Goal: Information Seeking & Learning: Learn about a topic

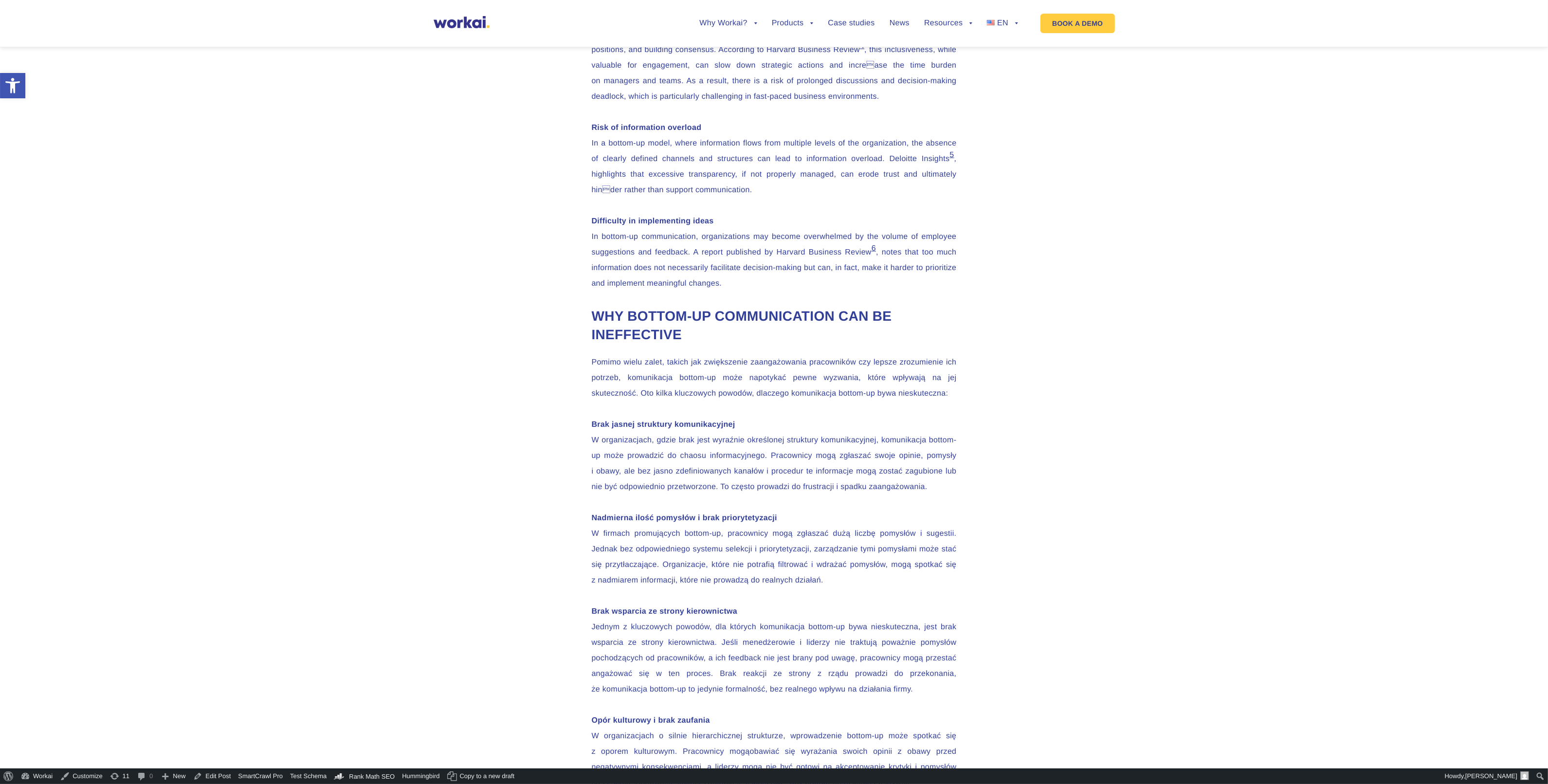
scroll to position [1763, 0]
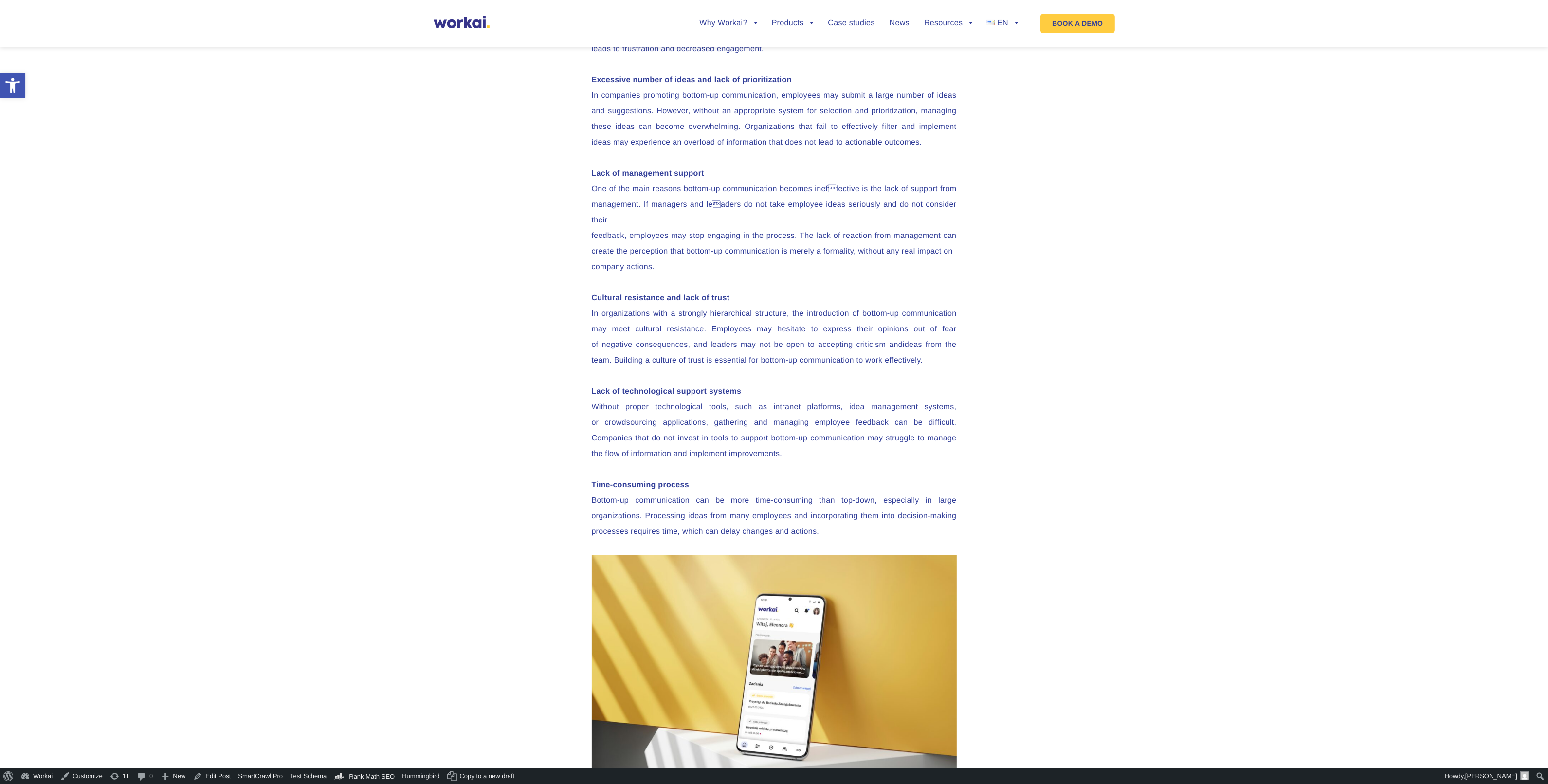
scroll to position [2129, 0]
click at [678, 275] on p "Lack of management support One of the main reasons bottom-up communication beco…" at bounding box center [774, 220] width 365 height 109
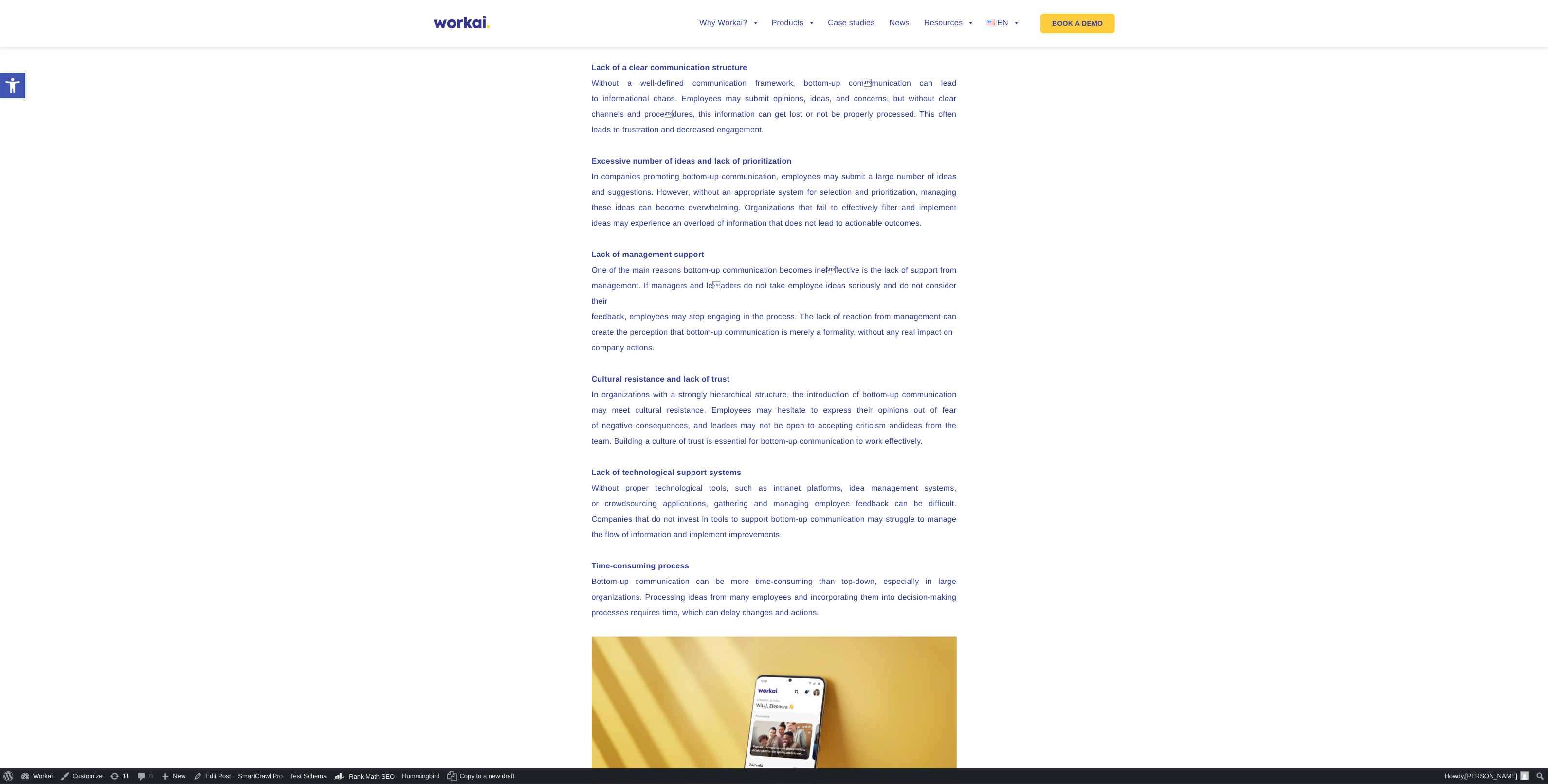
scroll to position [2068, 0]
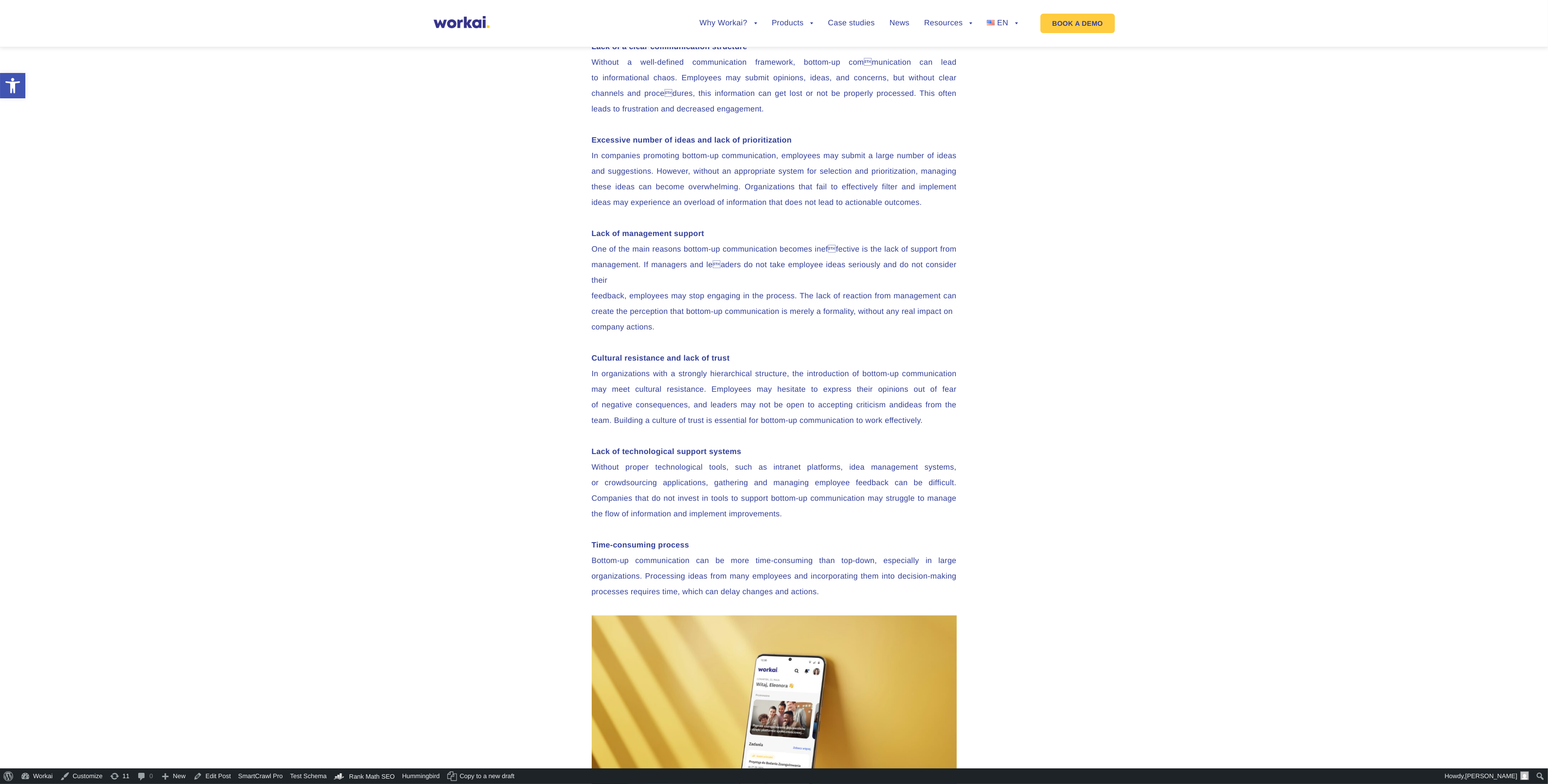
drag, startPoint x: 993, startPoint y: 51, endPoint x: 1134, endPoint y: 105, distance: 151.0
click at [993, 63] on span "PL" at bounding box center [995, 67] width 10 height 8
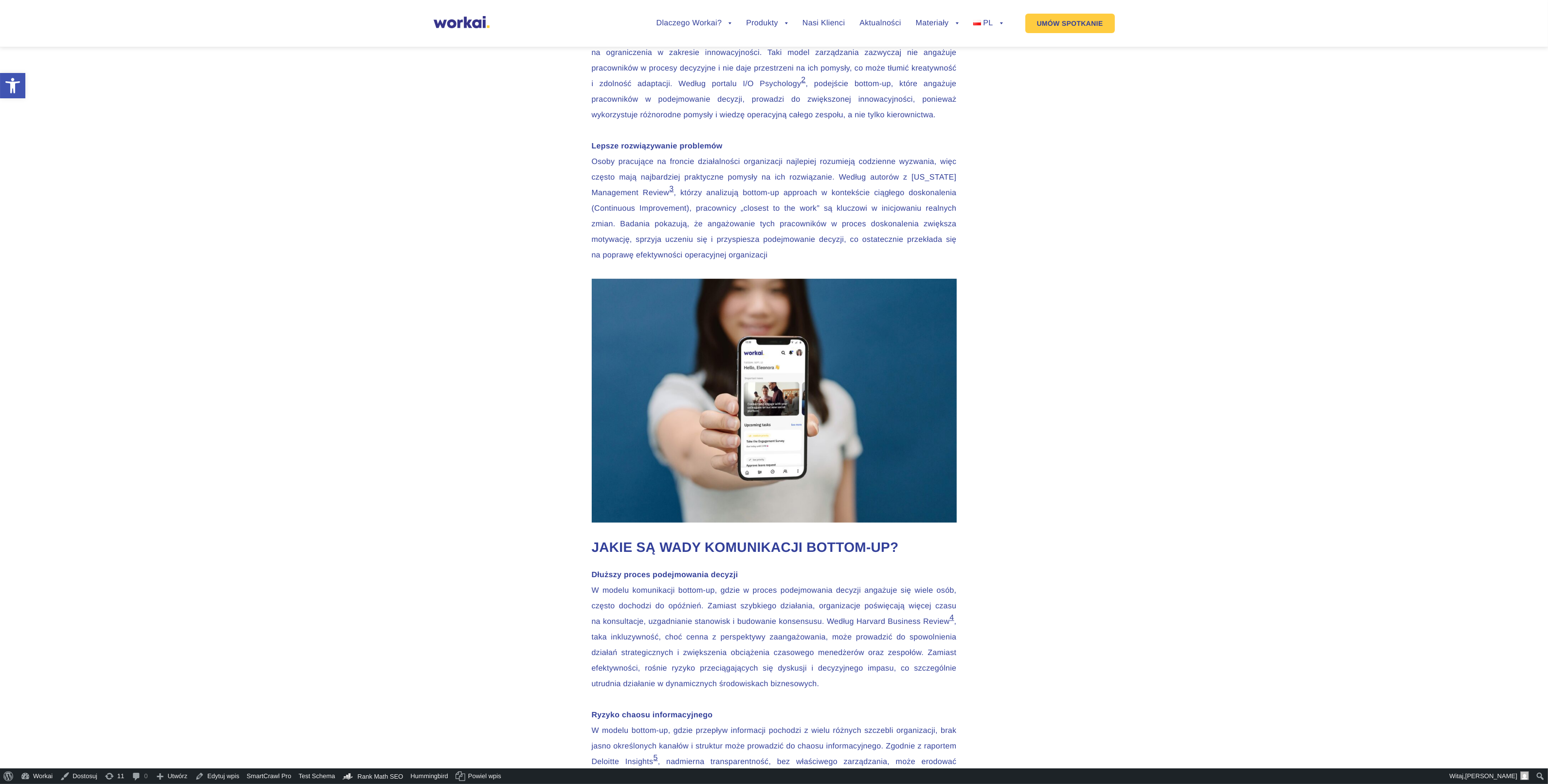
scroll to position [1155, 0]
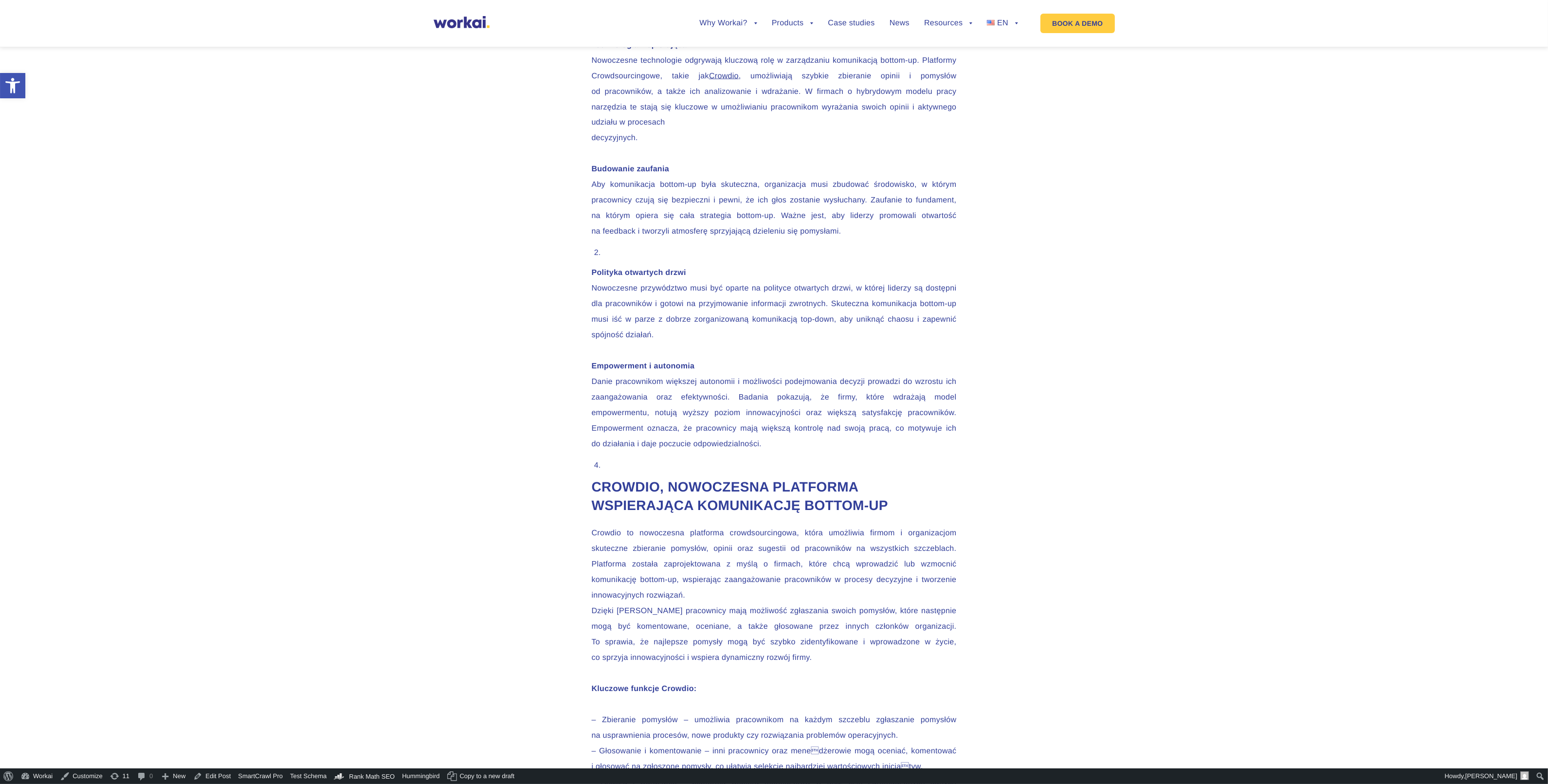
scroll to position [3040, 0]
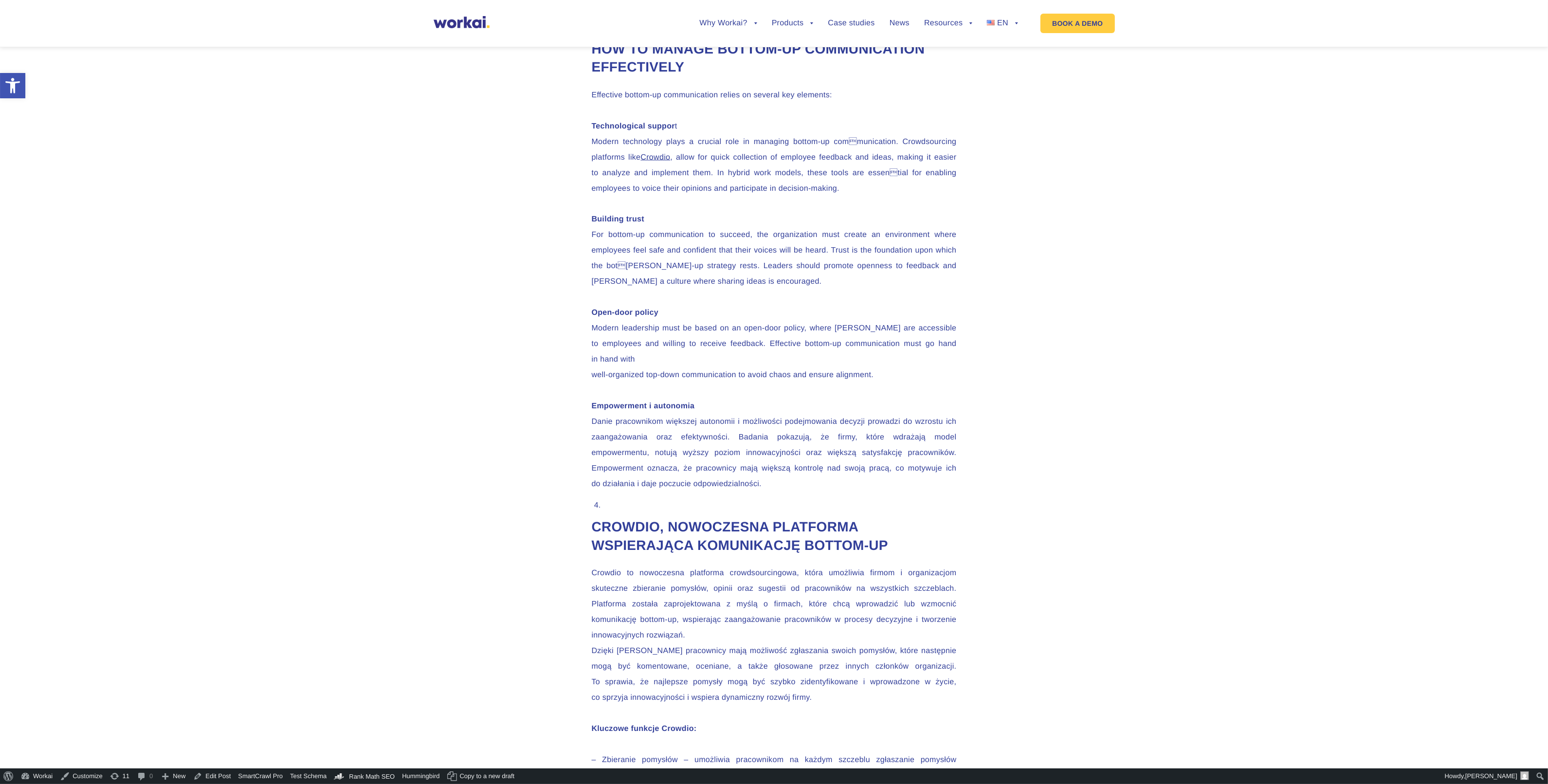
scroll to position [2979, 0]
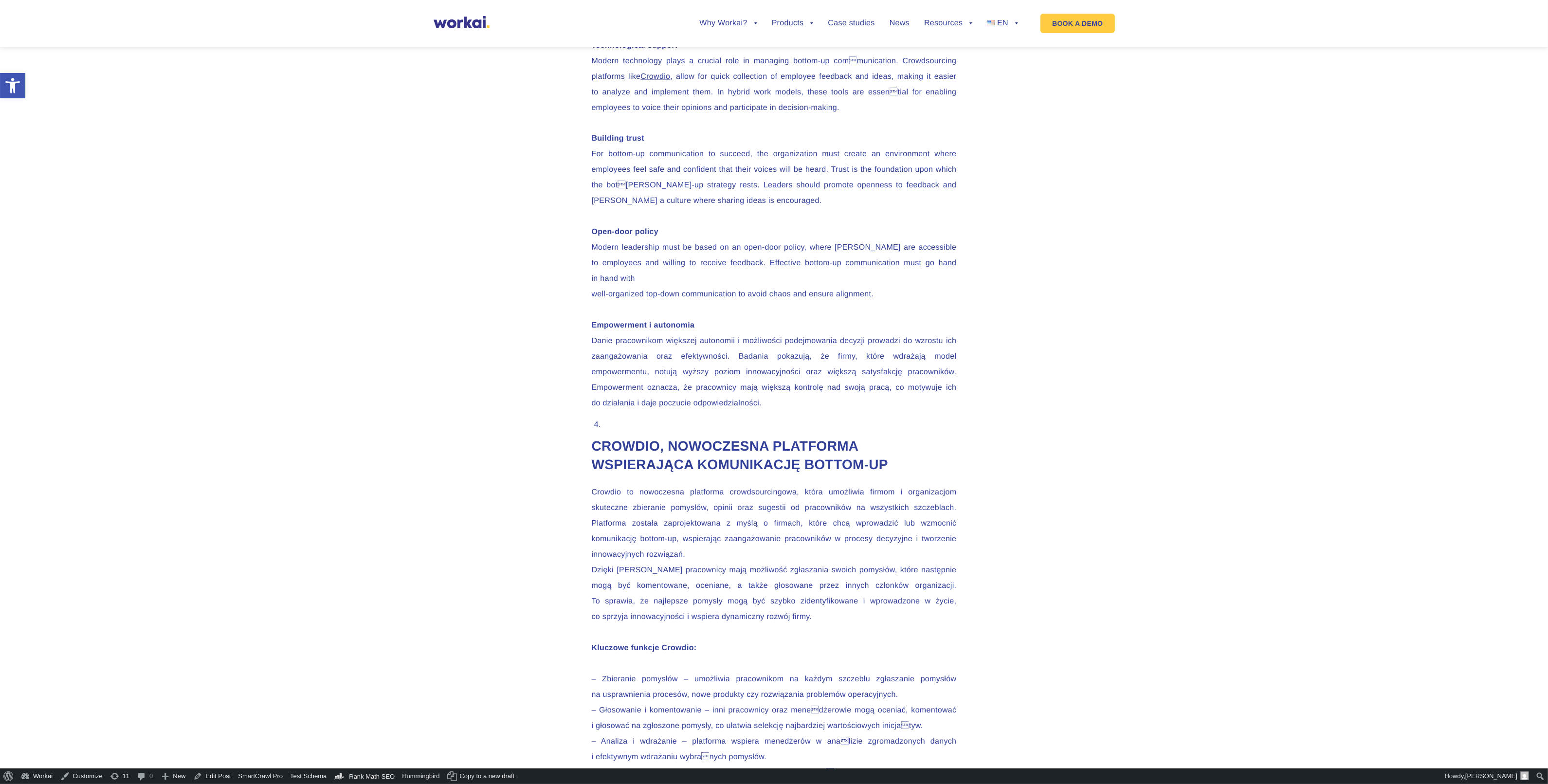
click at [662, 303] on p "Open-door policy Modern leadership must be based on an open-door policy, where …" at bounding box center [774, 263] width 365 height 78
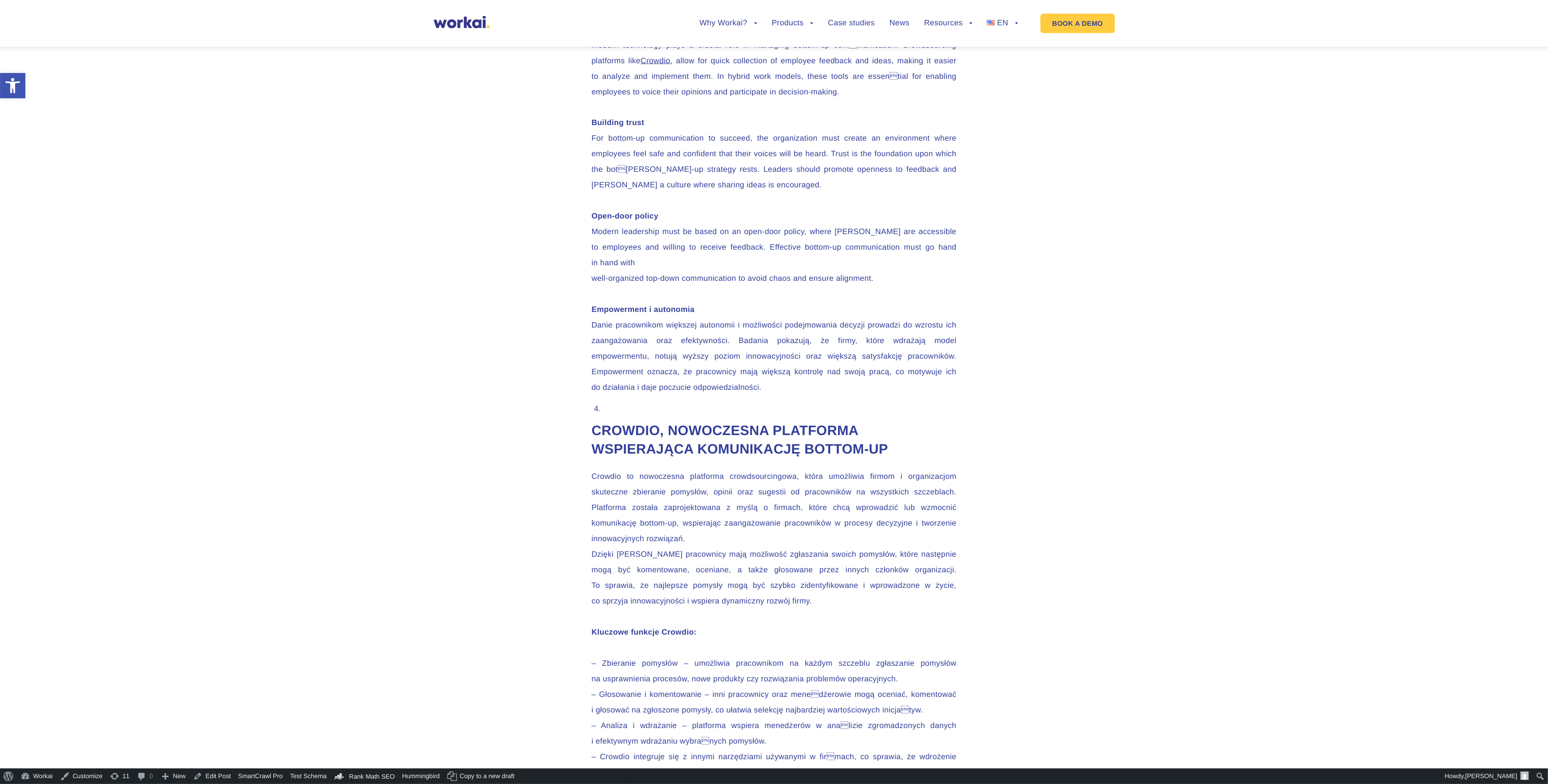
scroll to position [3040, 0]
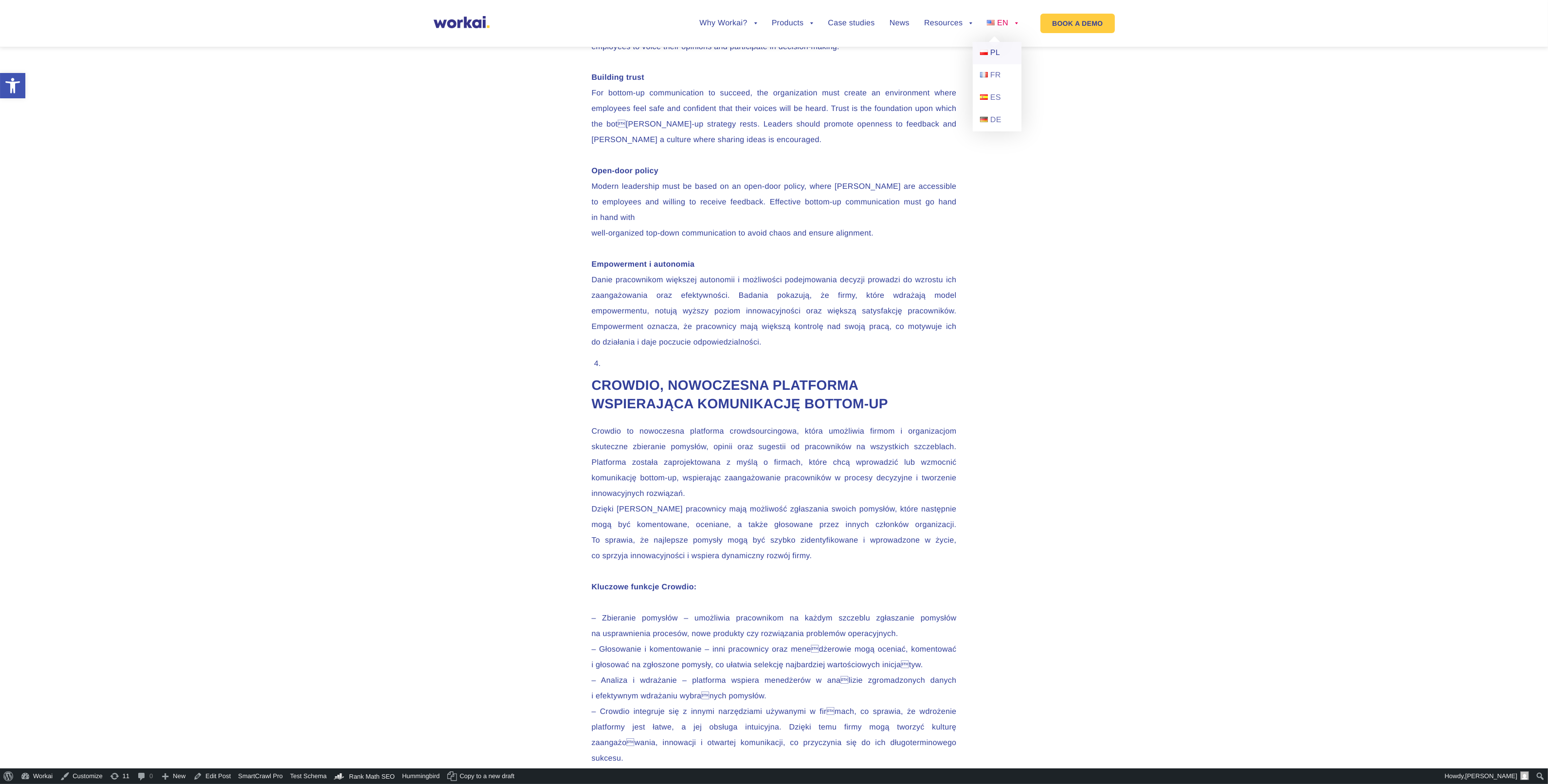
click at [985, 56] on link "PL" at bounding box center [997, 53] width 49 height 22
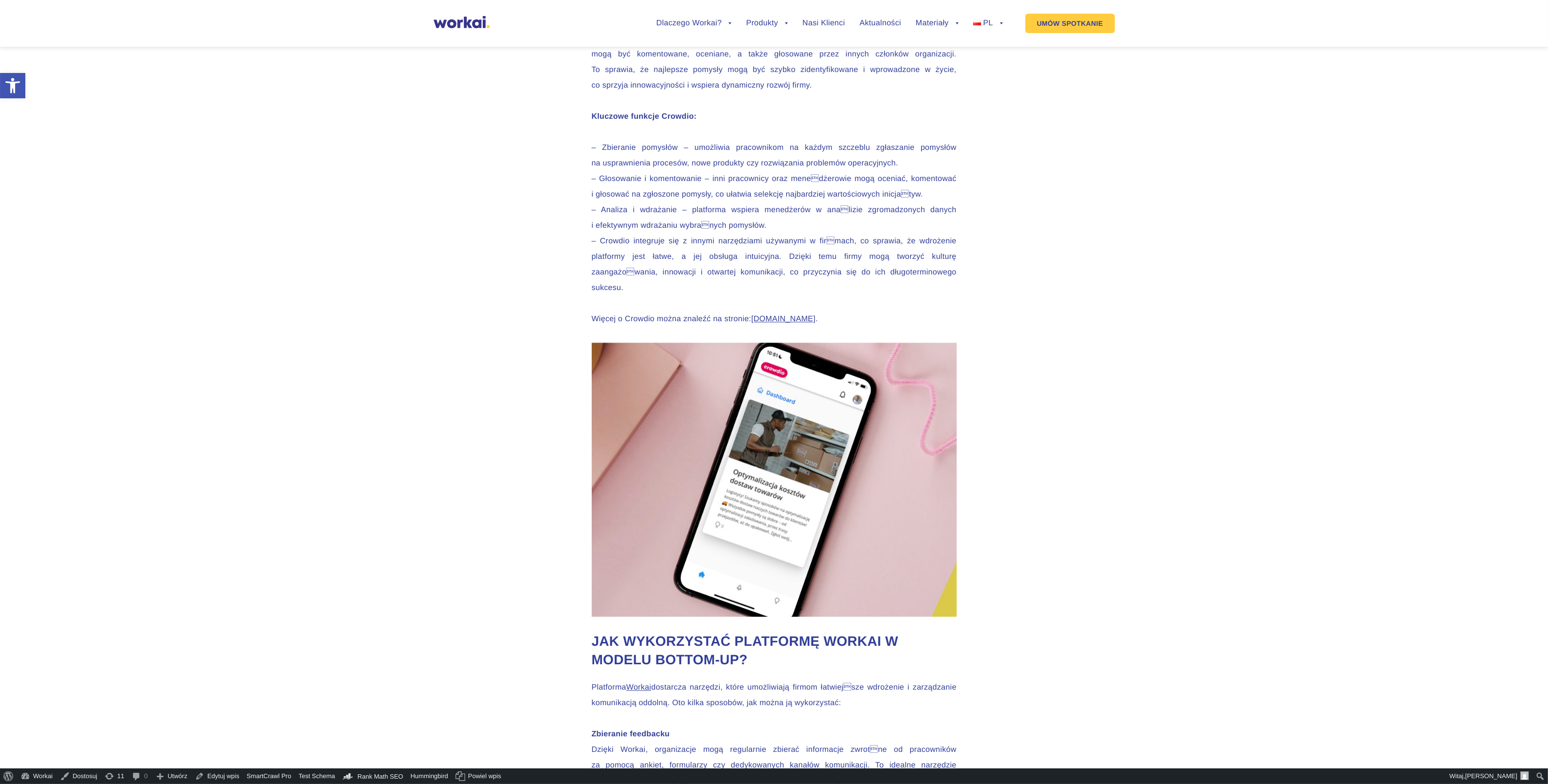
scroll to position [3630, 0]
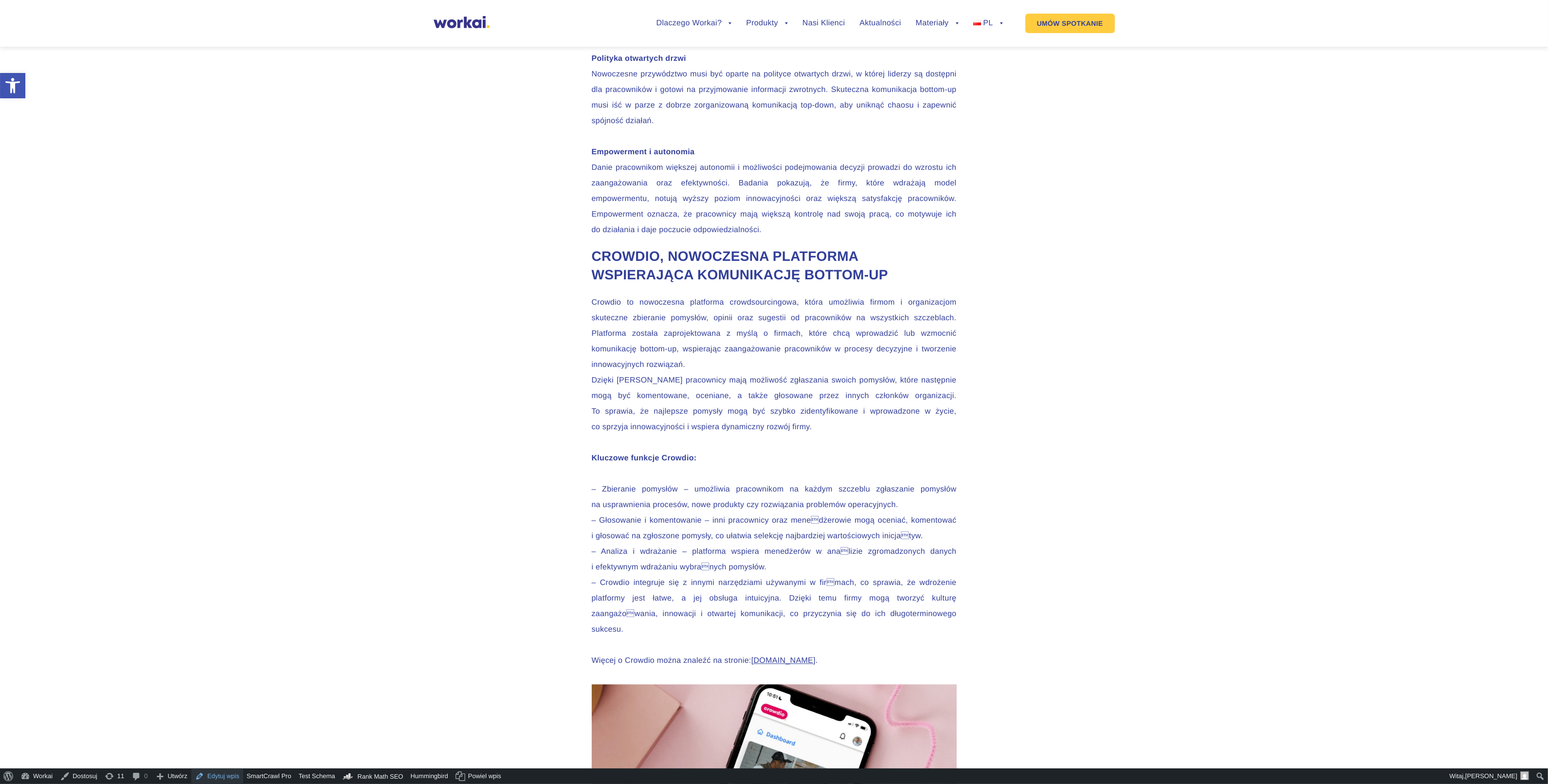
click at [209, 778] on link "Edytuj wpis" at bounding box center [217, 775] width 52 height 15
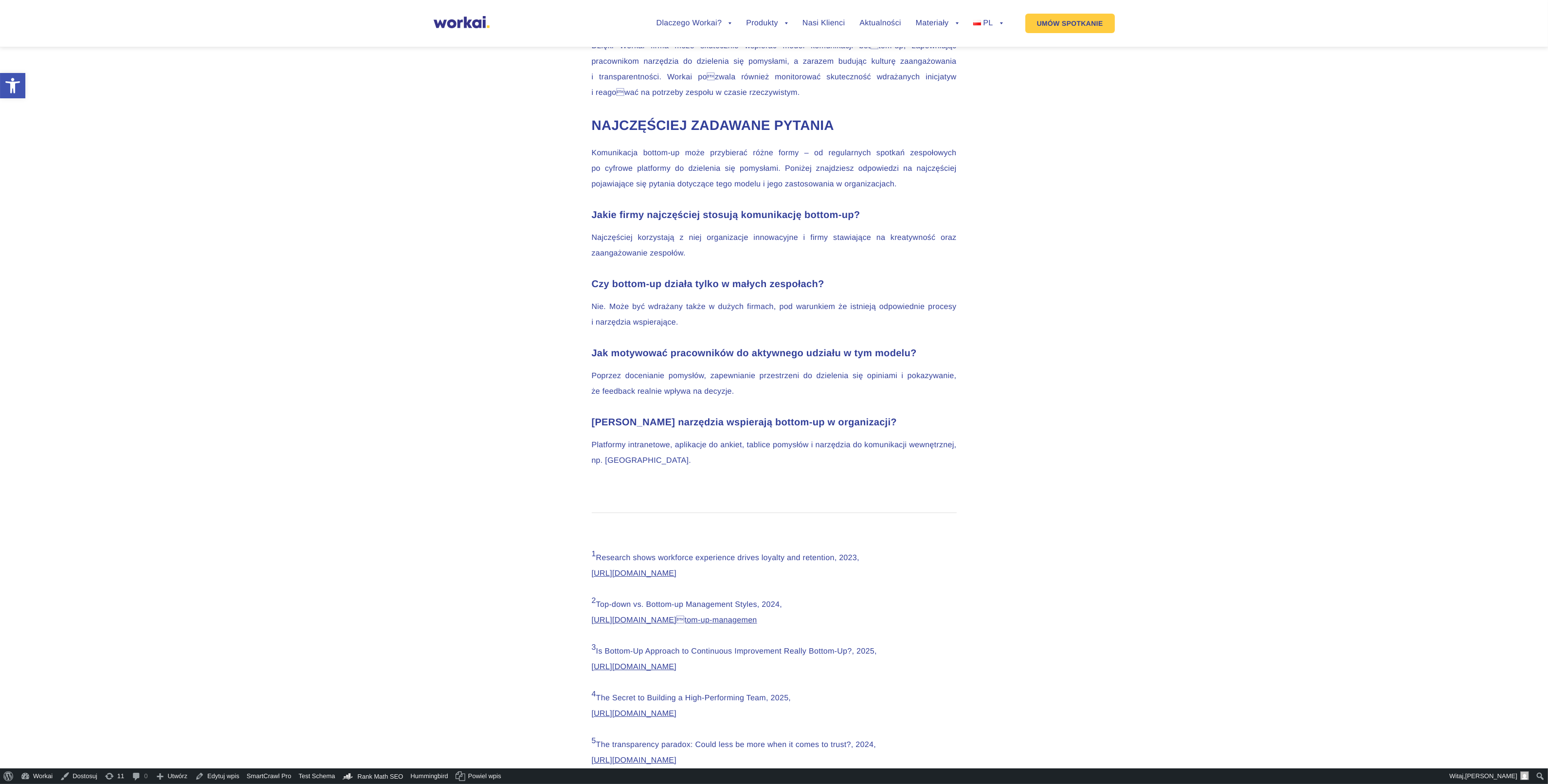
scroll to position [5150, 0]
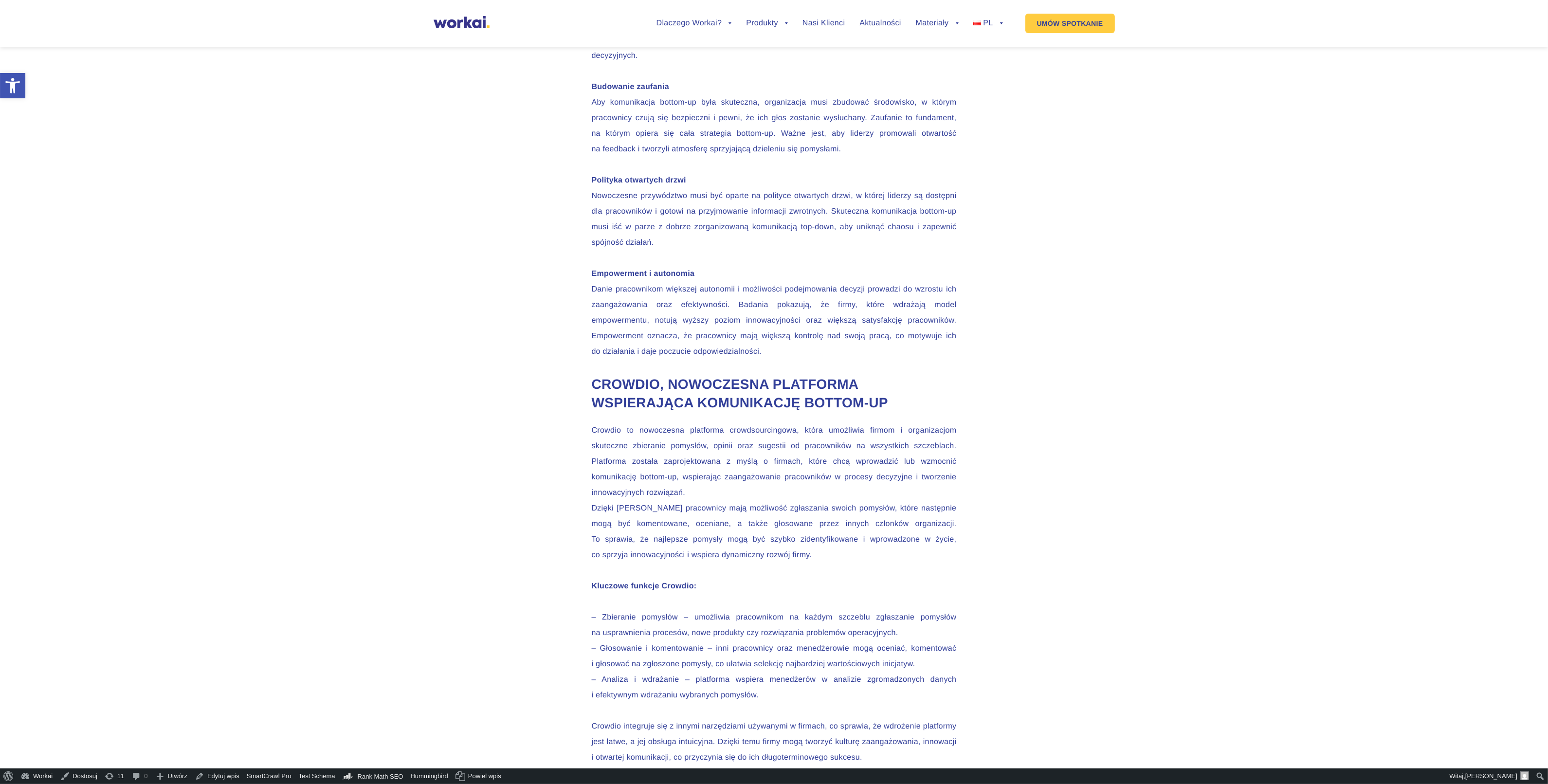
scroll to position [3370, 0]
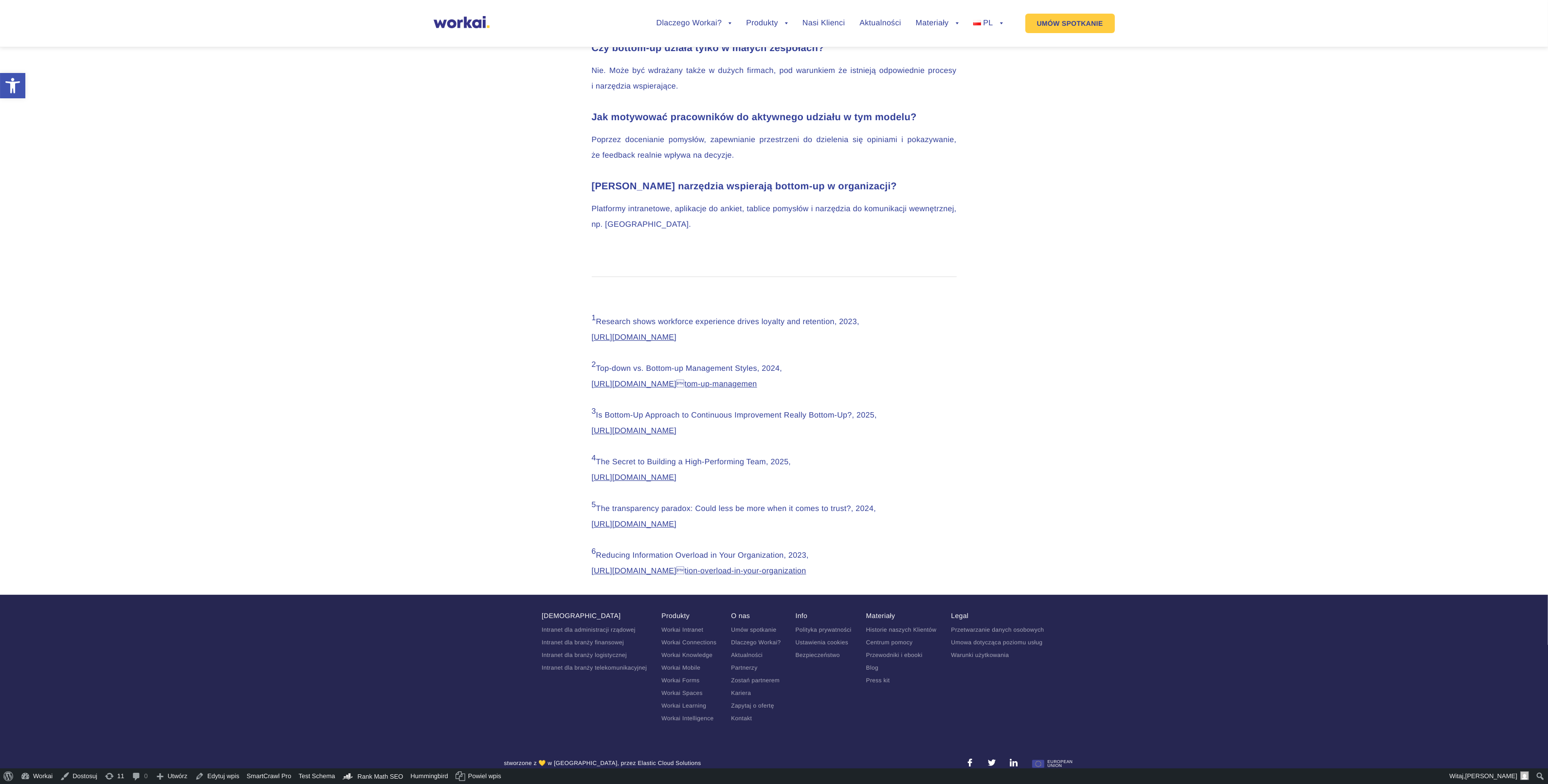
scroll to position [5306, 0]
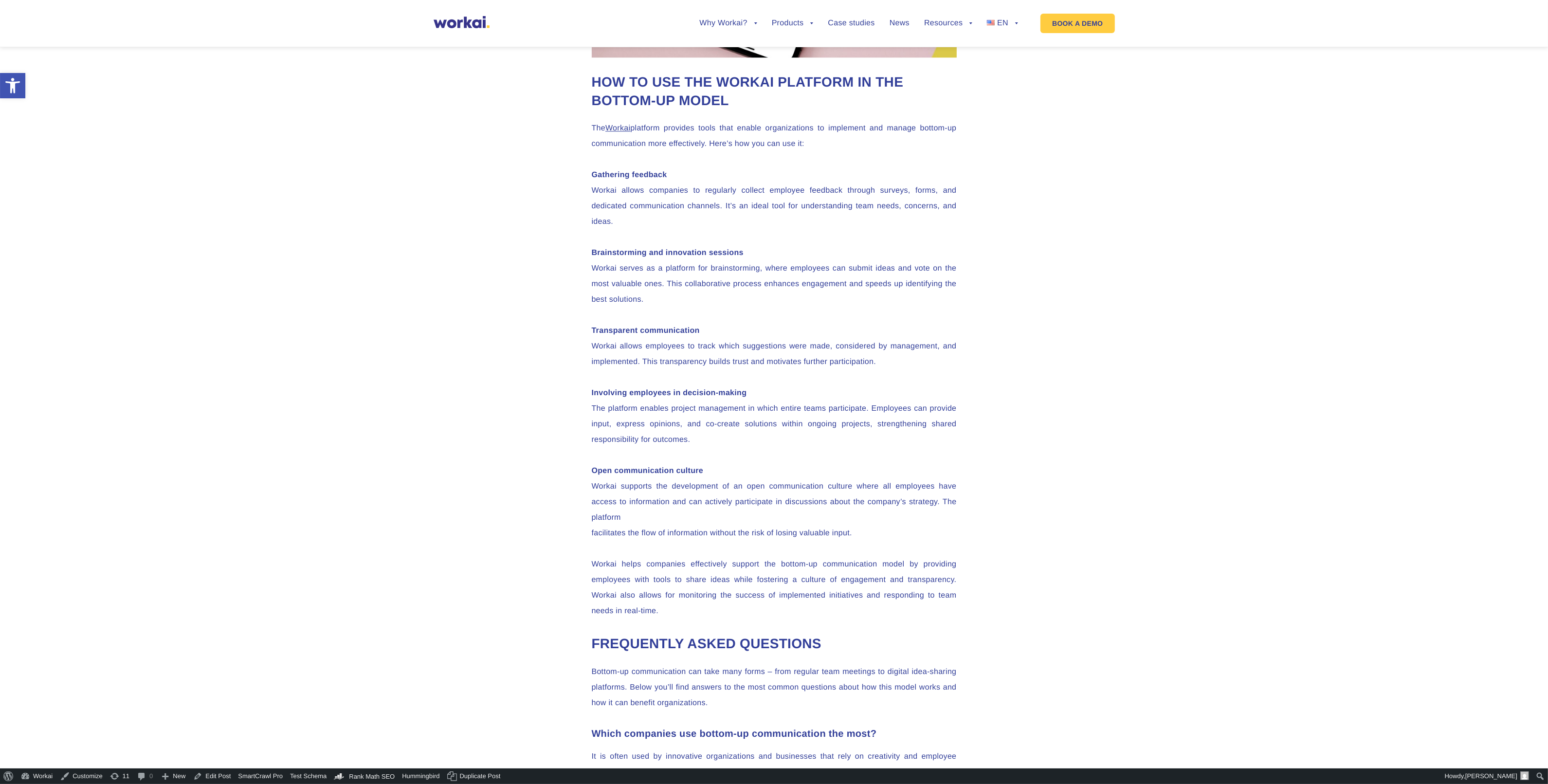
scroll to position [4317, 0]
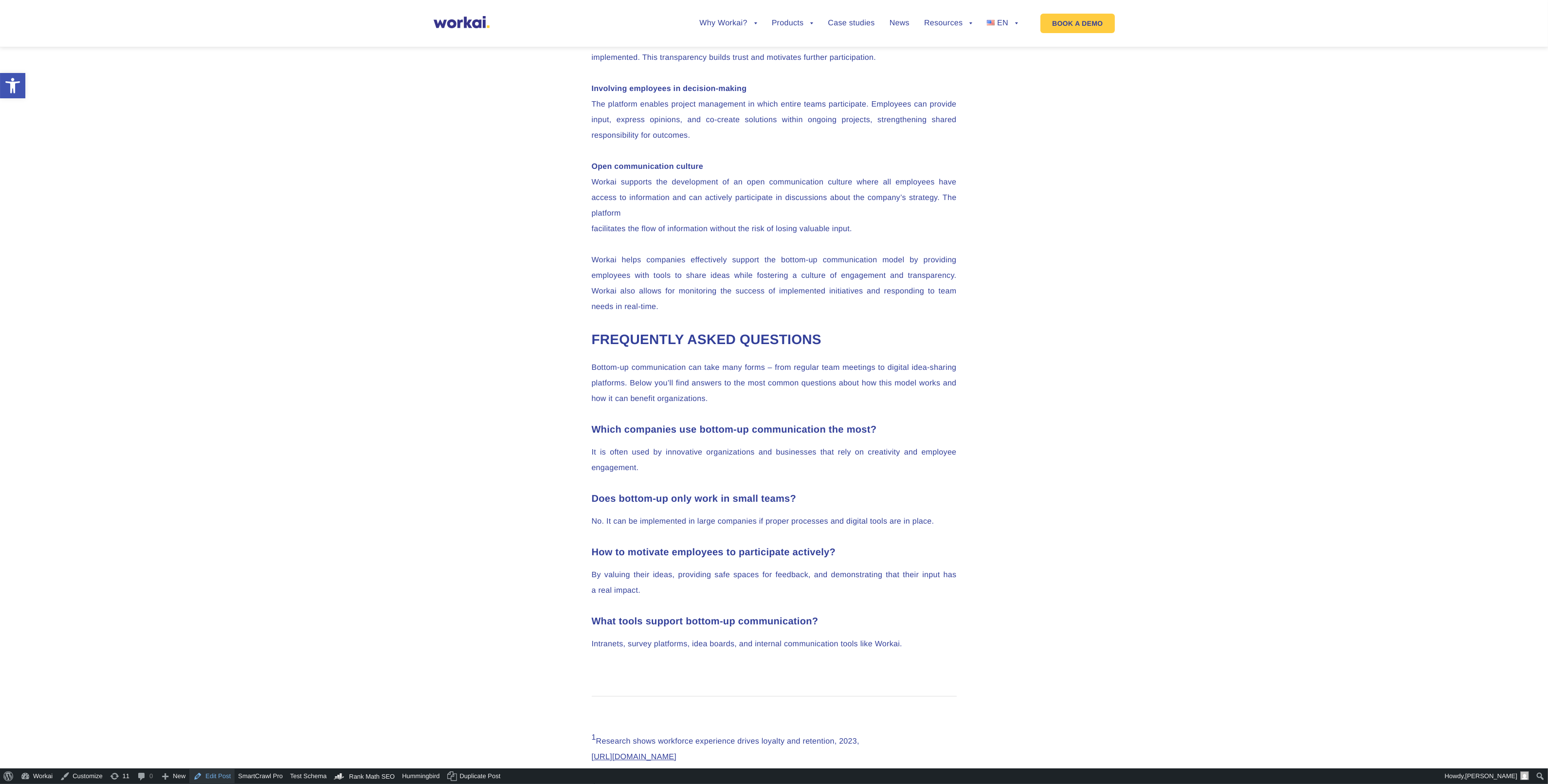
drag, startPoint x: 214, startPoint y: 771, endPoint x: 222, endPoint y: 766, distance: 9.4
click at [214, 771] on link "Edit Post" at bounding box center [212, 775] width 45 height 15
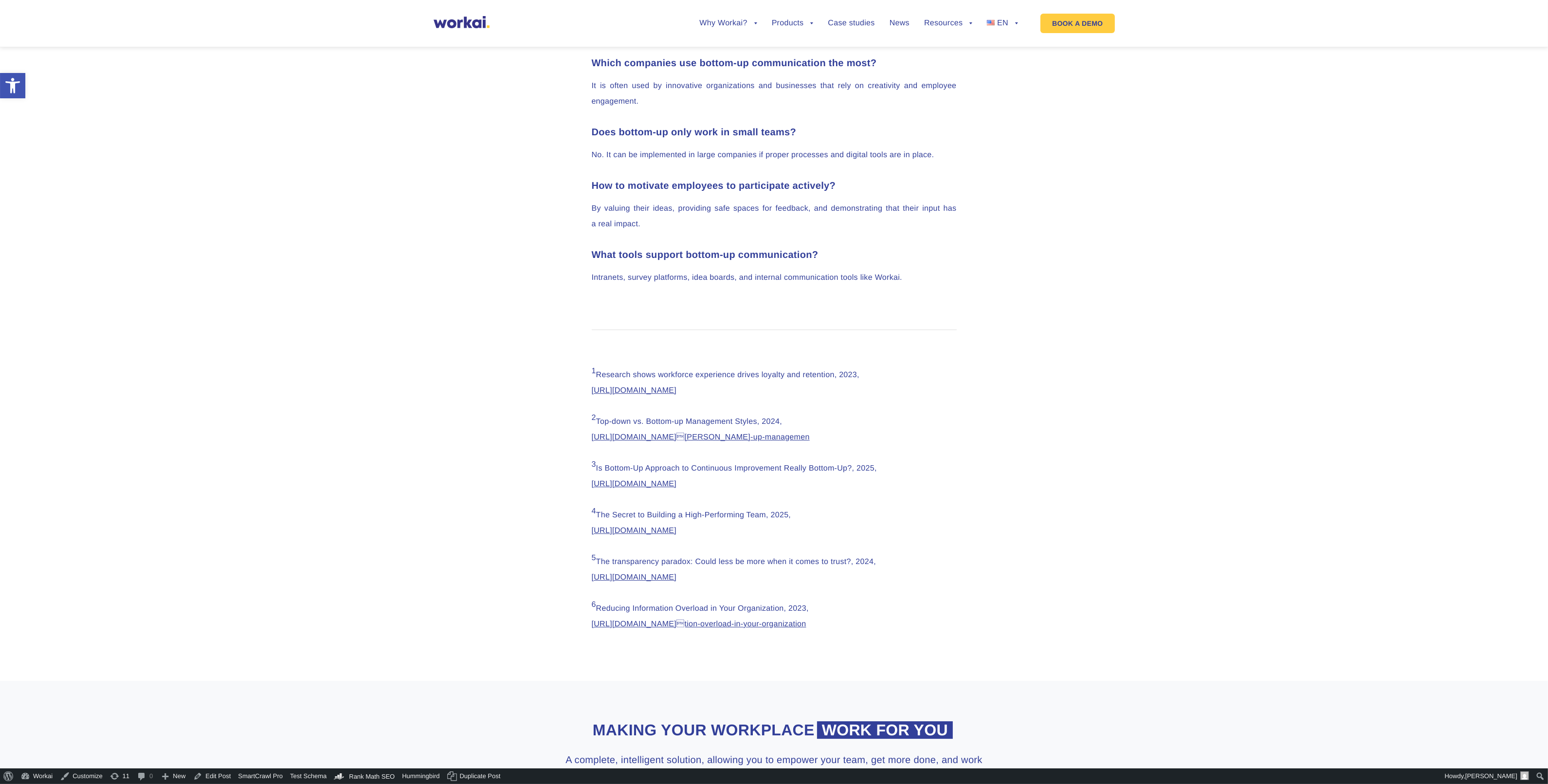
scroll to position [4743, 0]
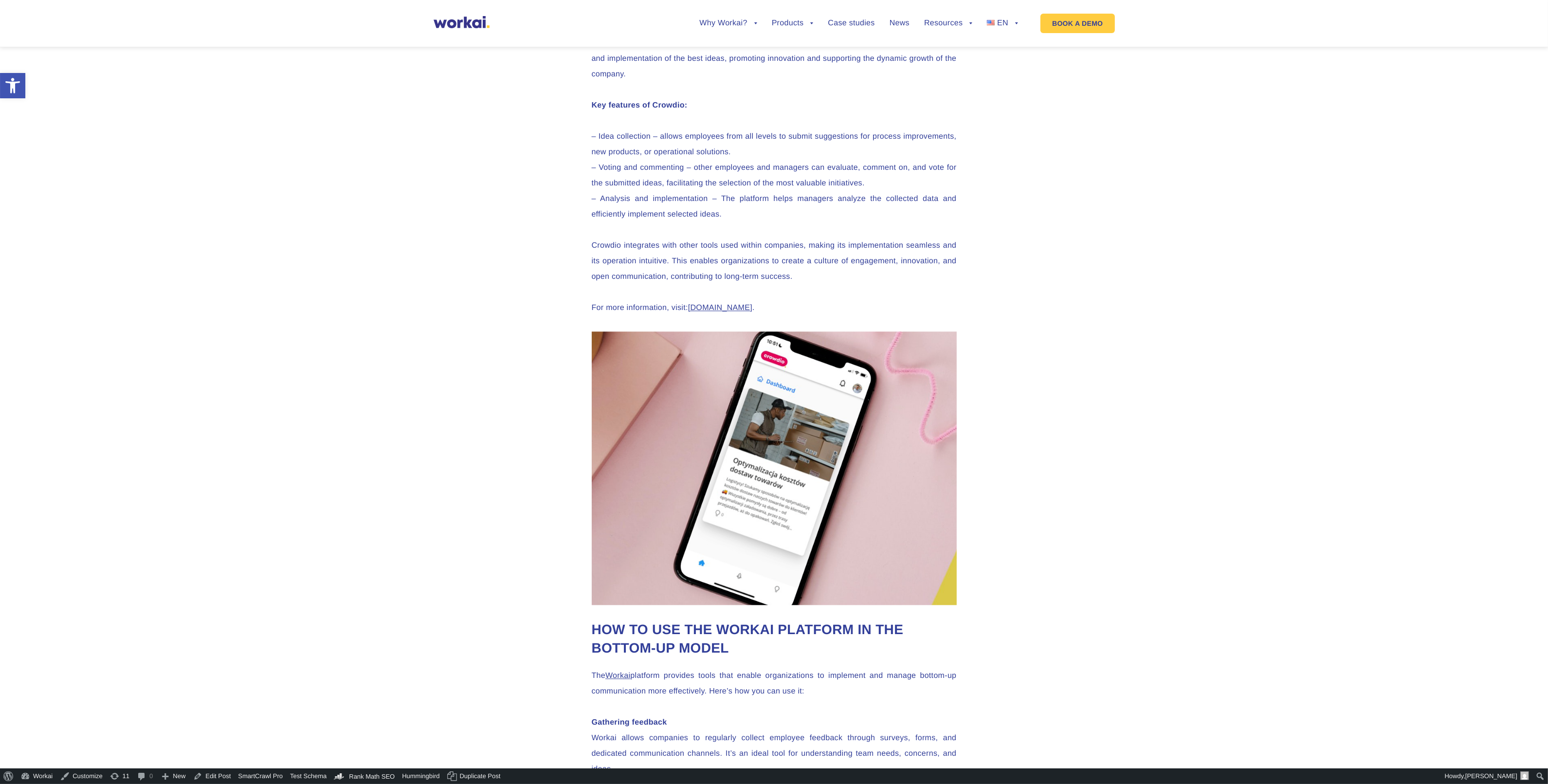
scroll to position [3648, 0]
